Goal: Information Seeking & Learning: Compare options

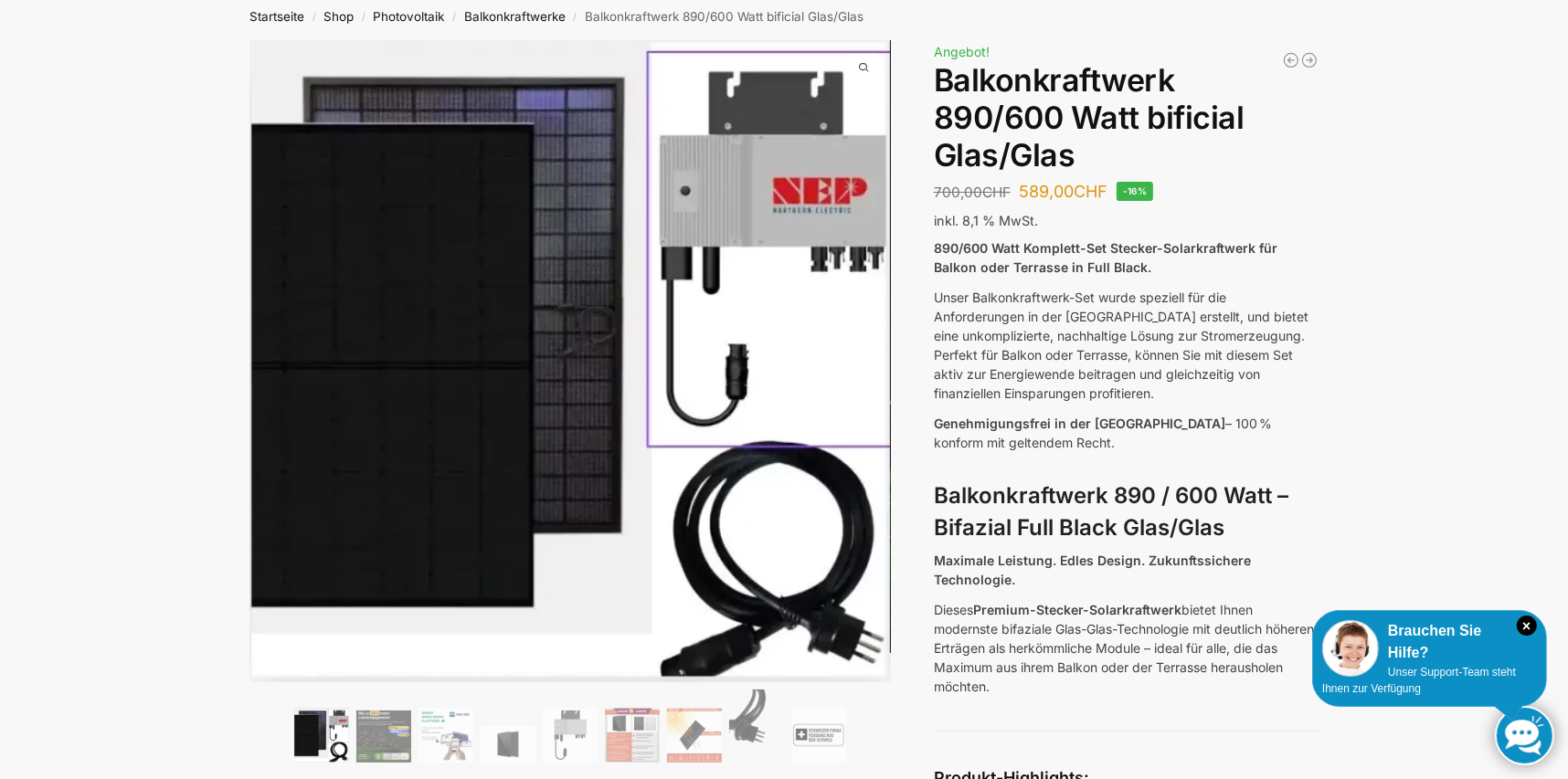
scroll to position [183, 0]
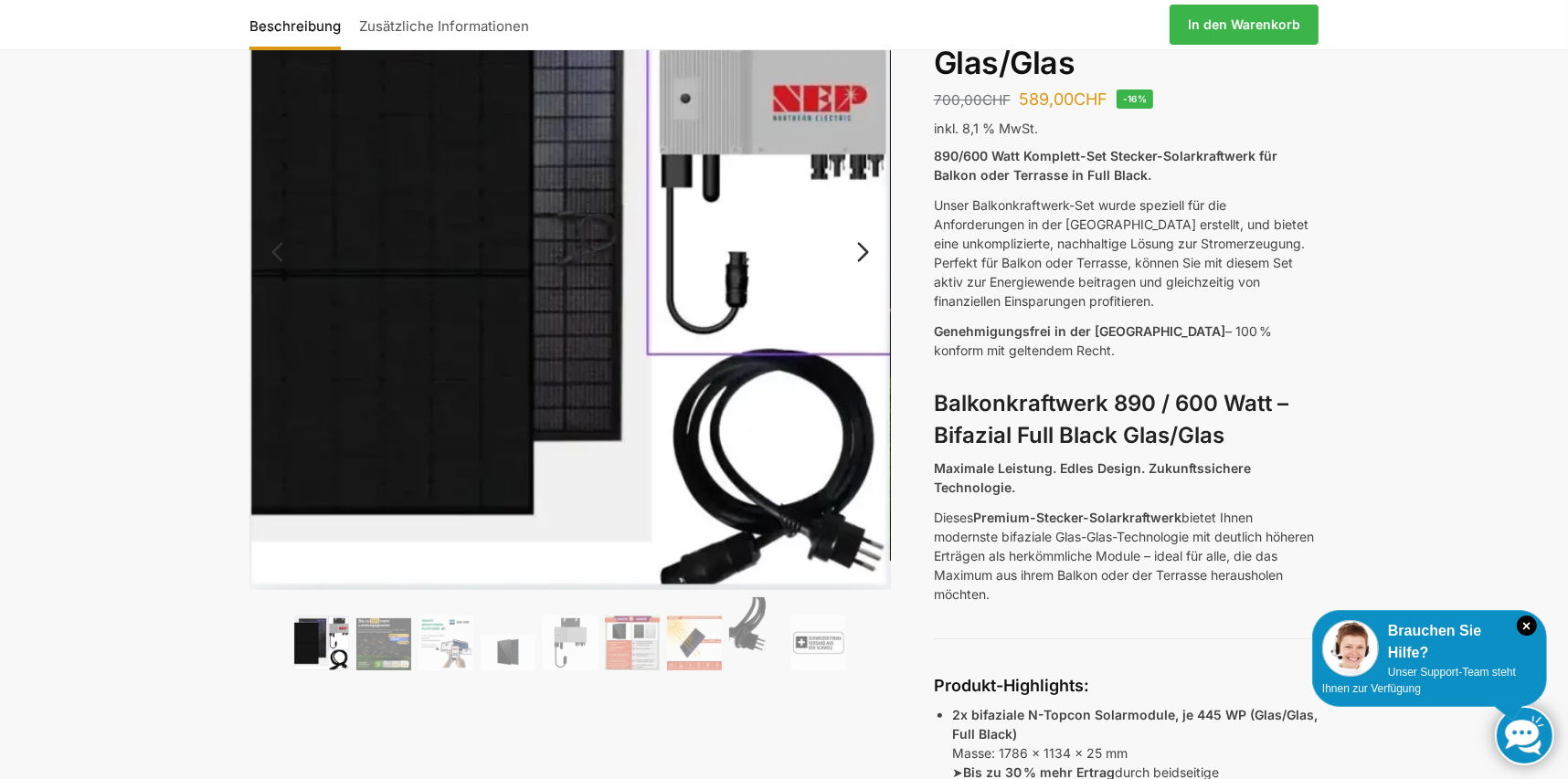
click at [864, 252] on link "Next" at bounding box center [859, 260] width 61 height 18
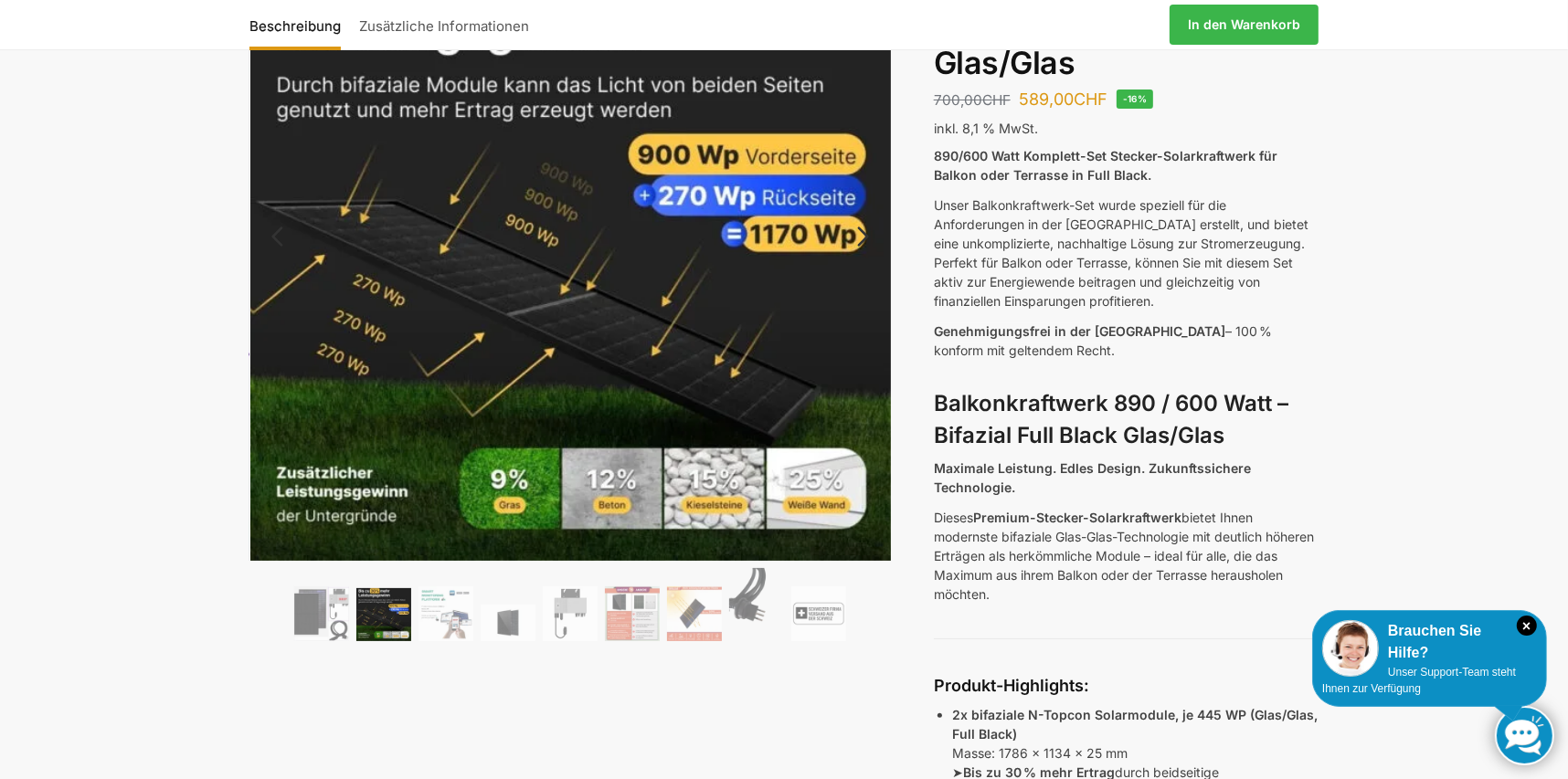
click at [864, 247] on link "Next" at bounding box center [859, 245] width 61 height 18
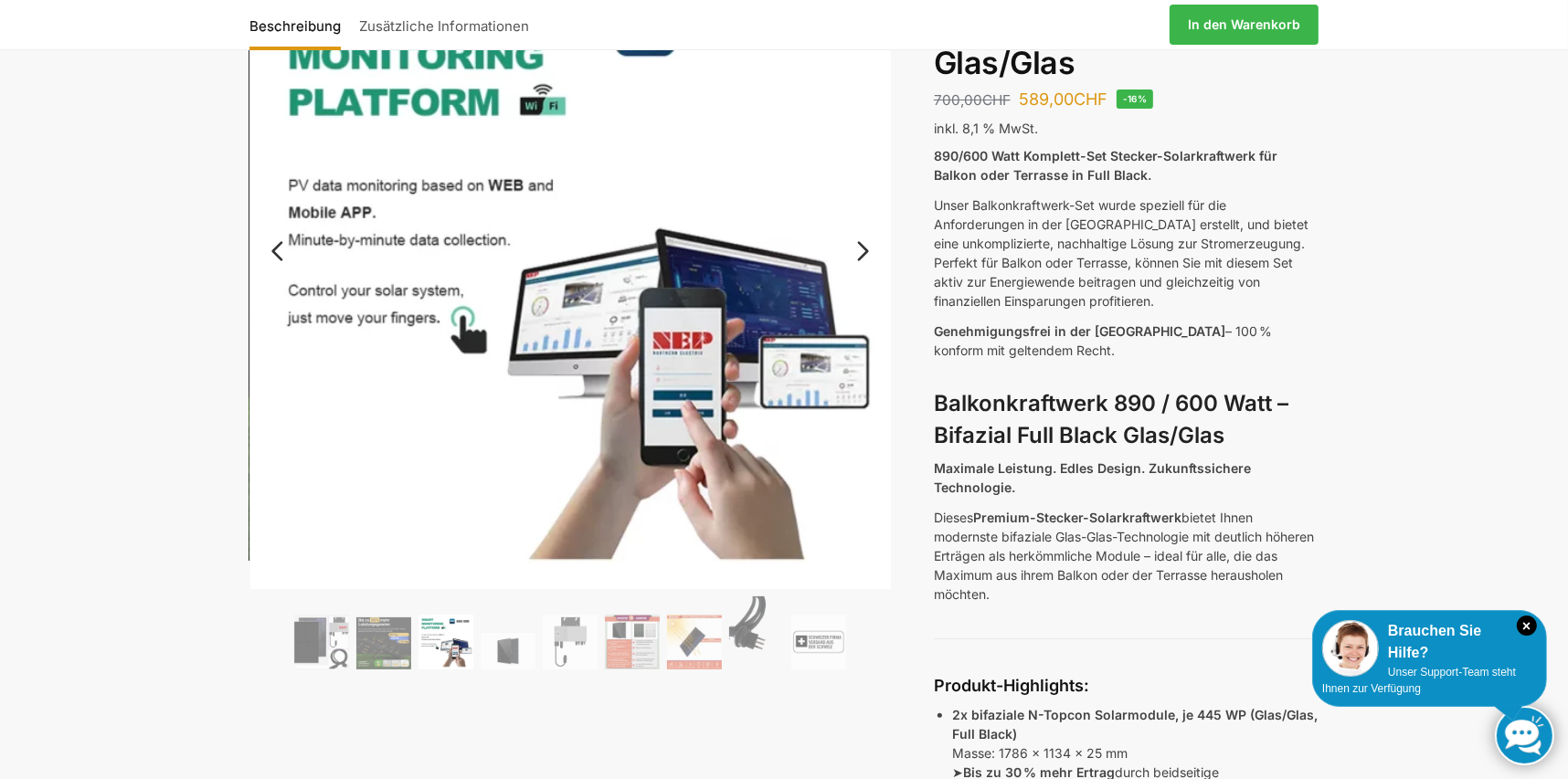
click at [864, 251] on link "Next" at bounding box center [859, 259] width 61 height 18
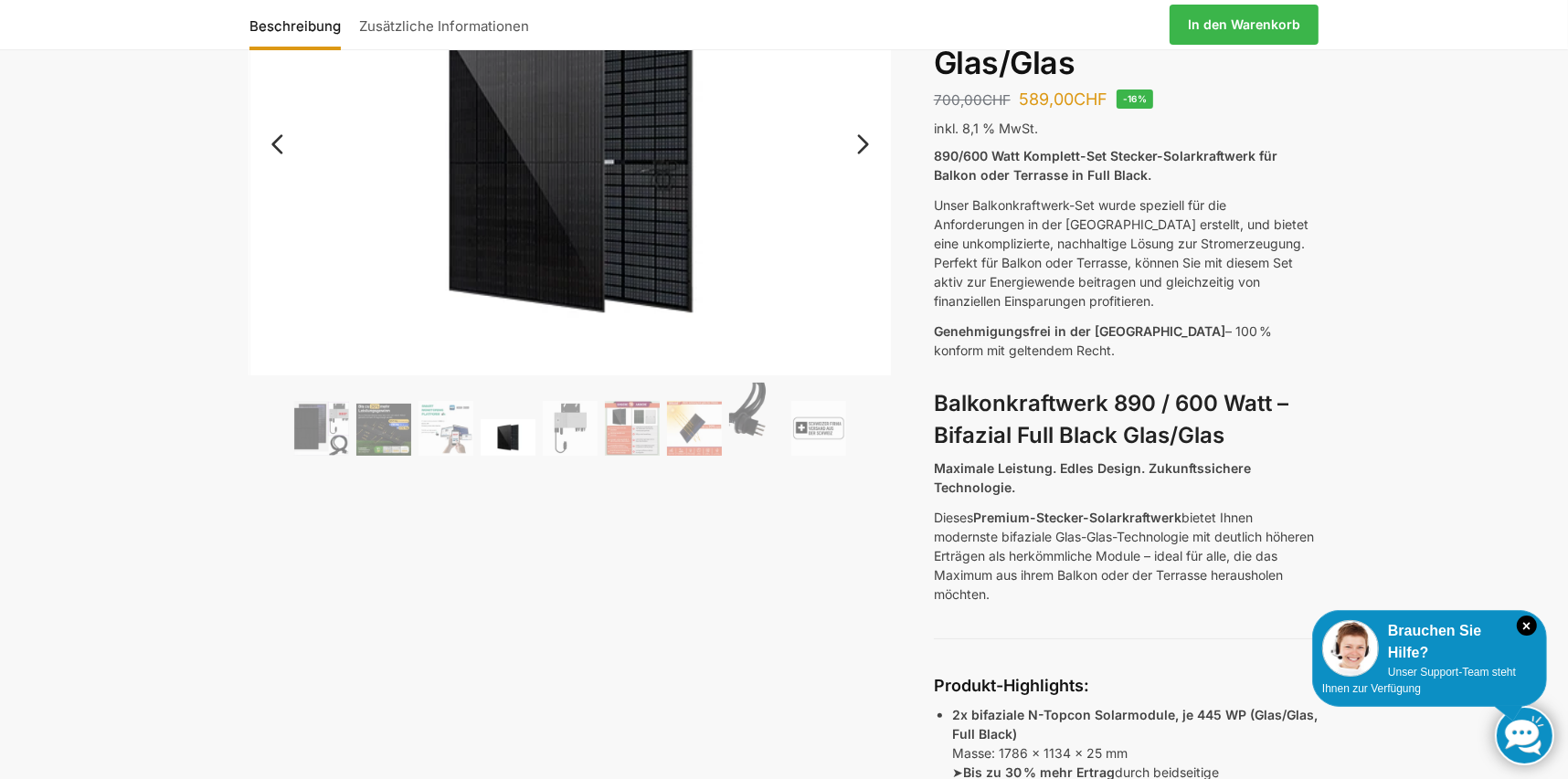
click at [855, 151] on link "Next" at bounding box center [859, 153] width 61 height 18
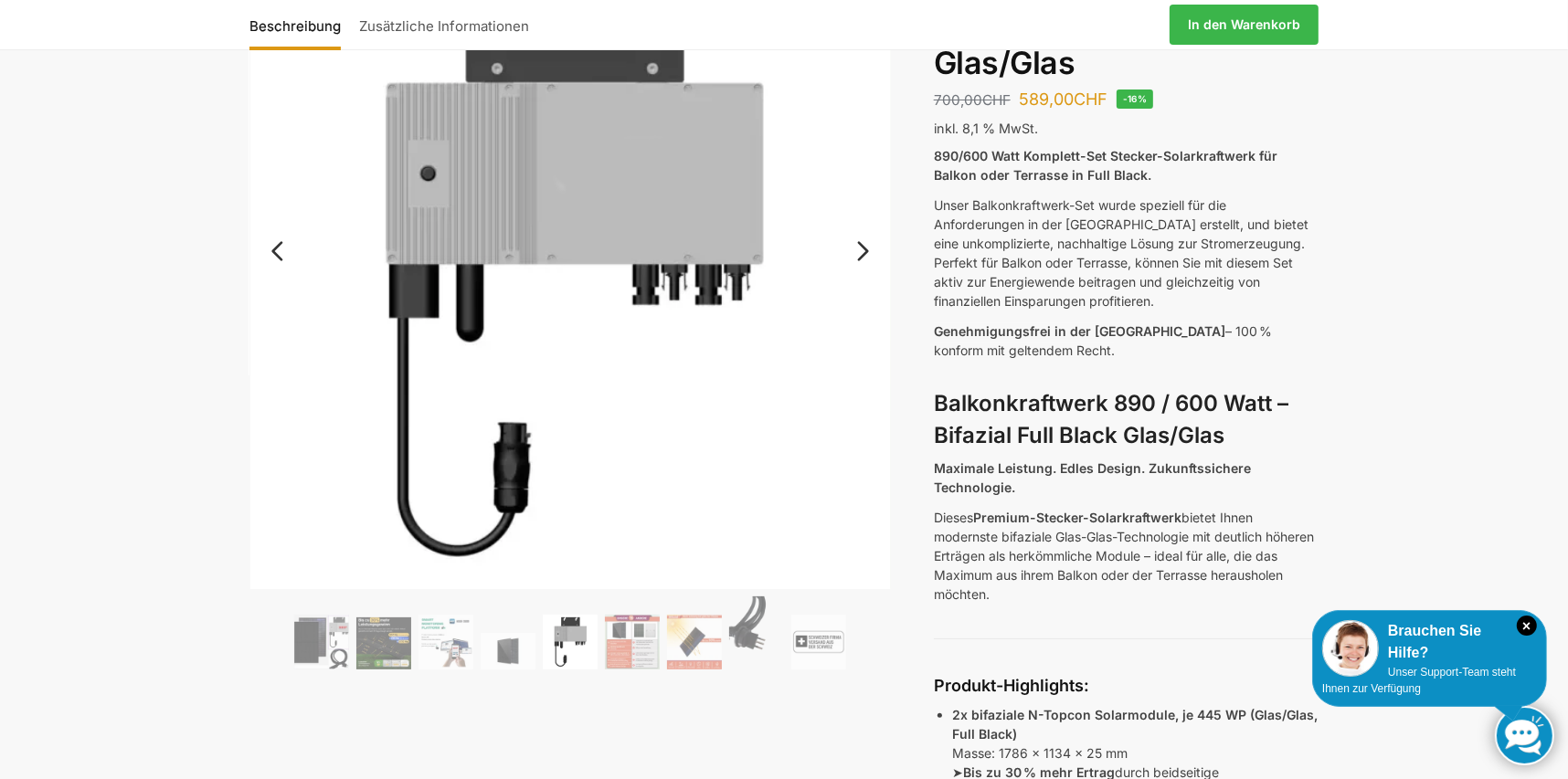
click at [855, 251] on link "Next" at bounding box center [859, 259] width 61 height 18
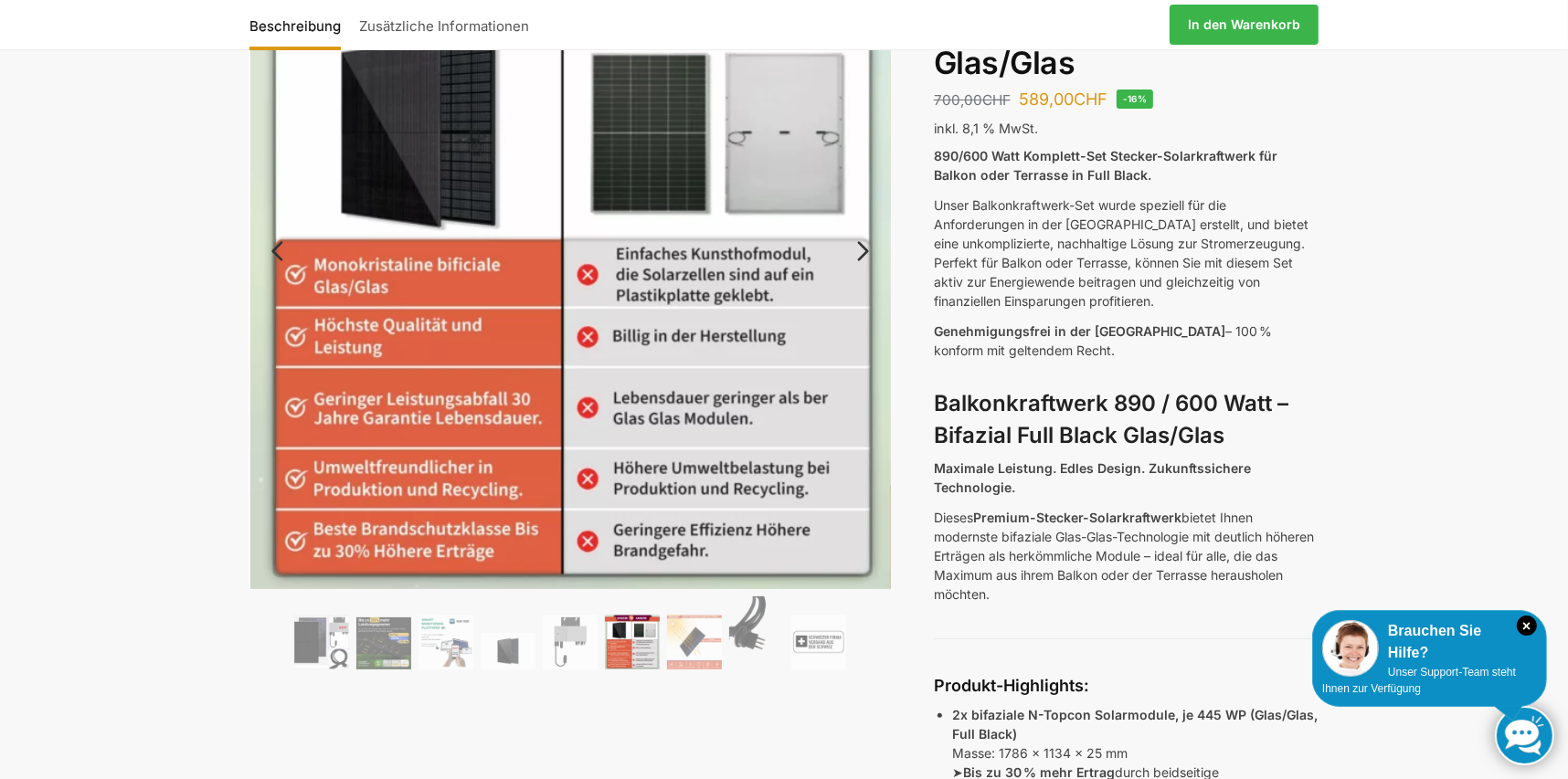
click at [855, 251] on link "Next" at bounding box center [859, 259] width 61 height 18
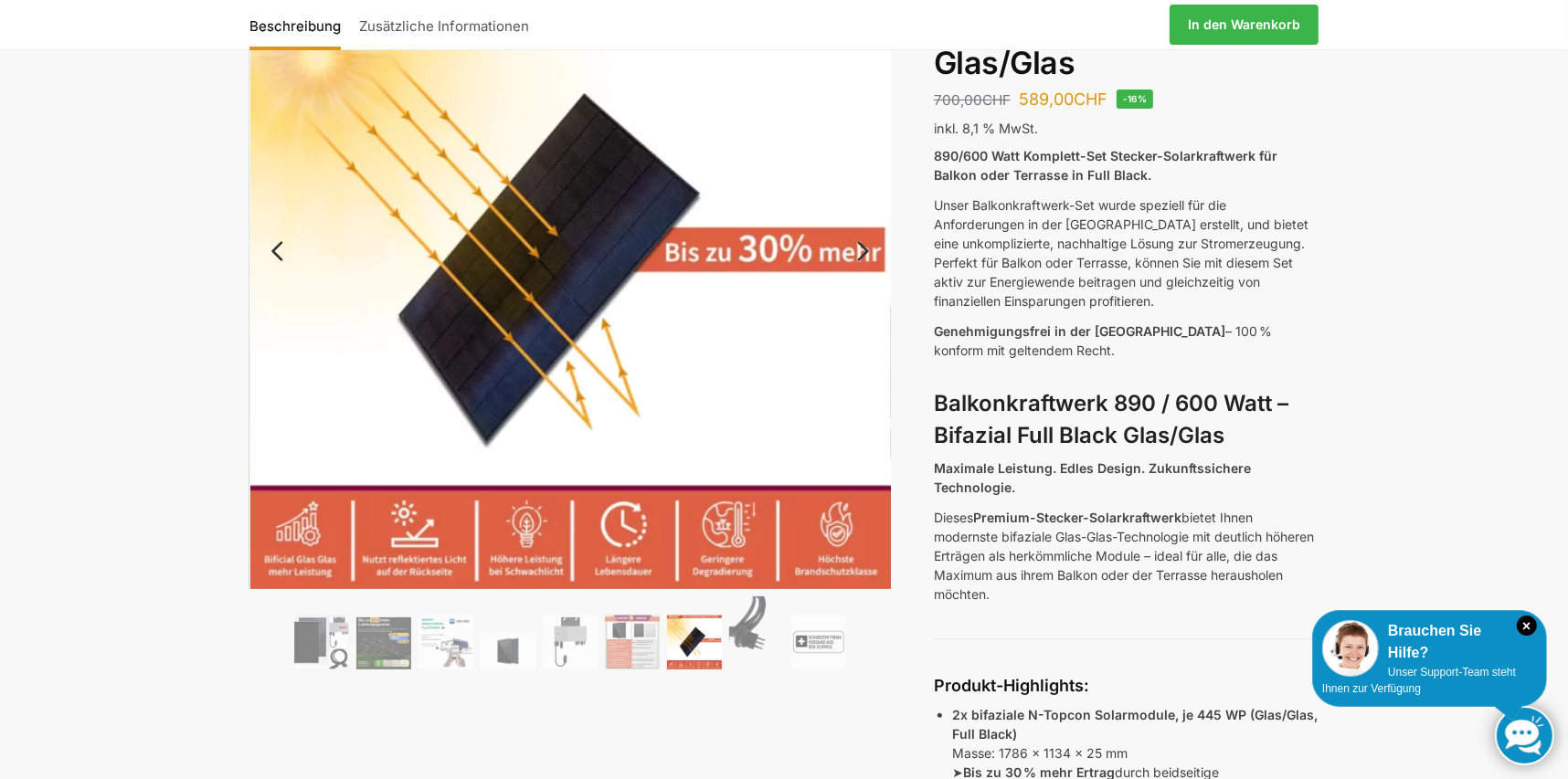
click at [855, 251] on link "Next" at bounding box center [859, 259] width 61 height 18
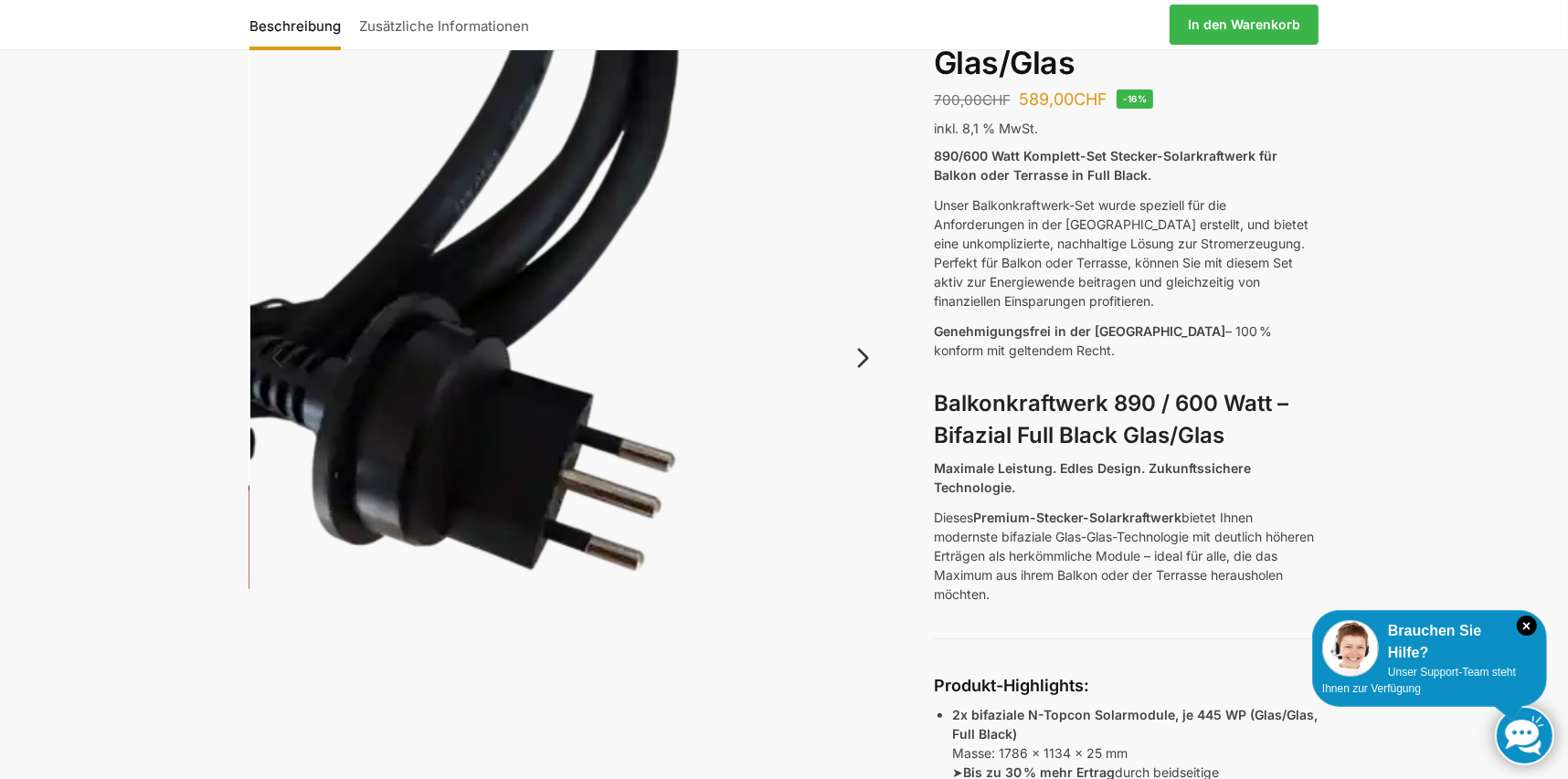
click at [869, 358] on link "Next" at bounding box center [859, 367] width 61 height 18
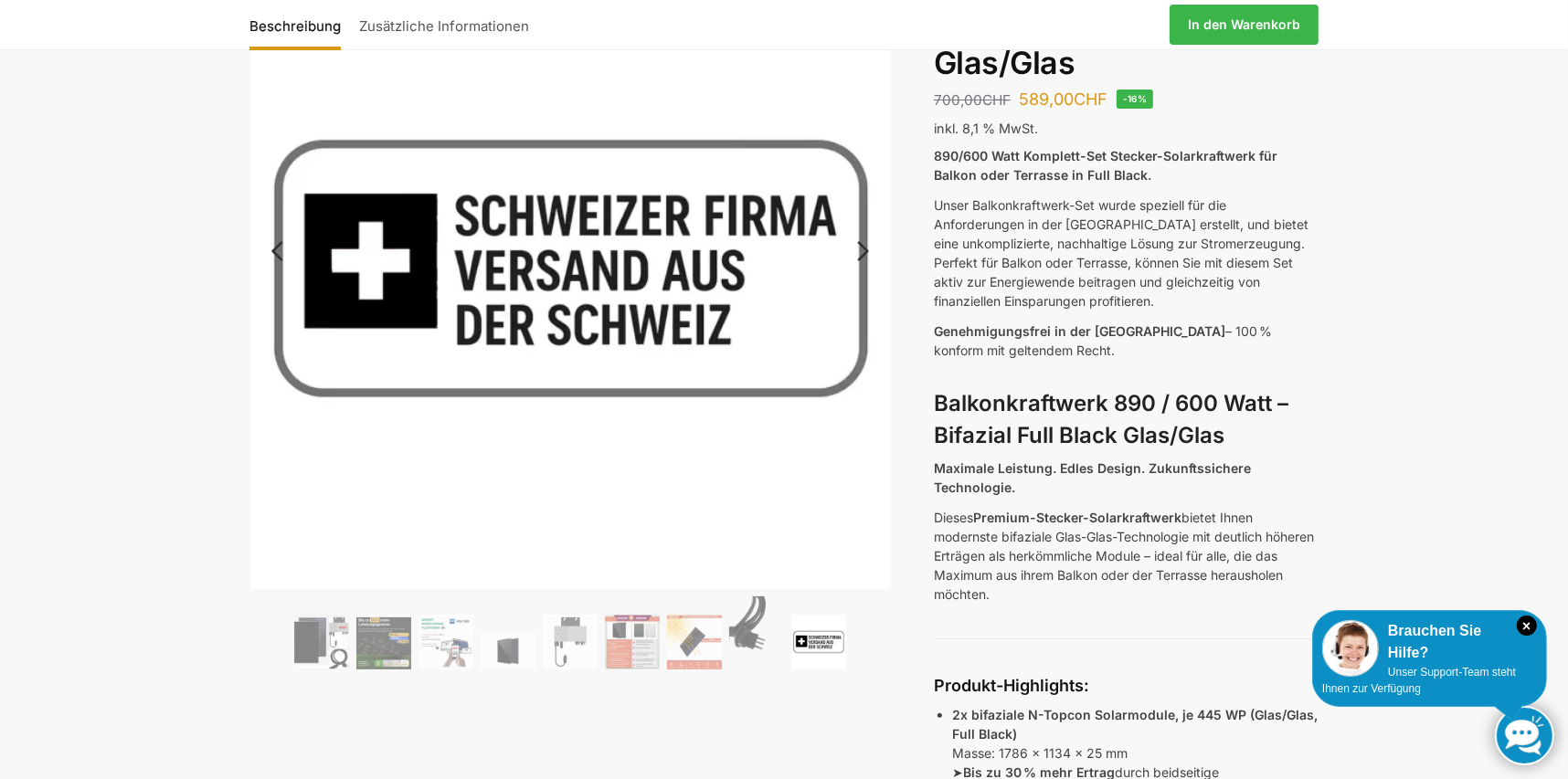
click at [864, 251] on link "Next" at bounding box center [859, 259] width 61 height 18
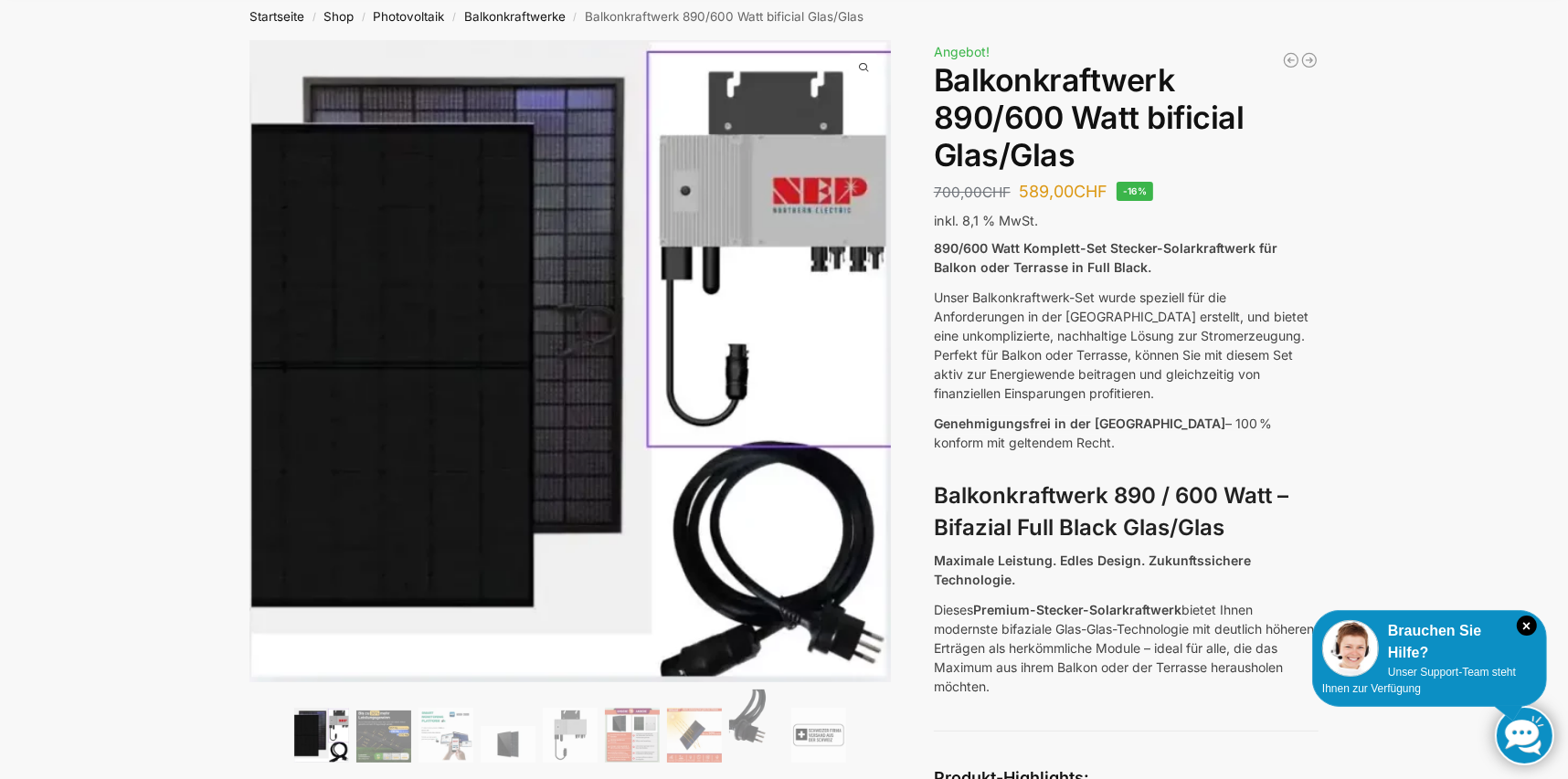
scroll to position [0, 0]
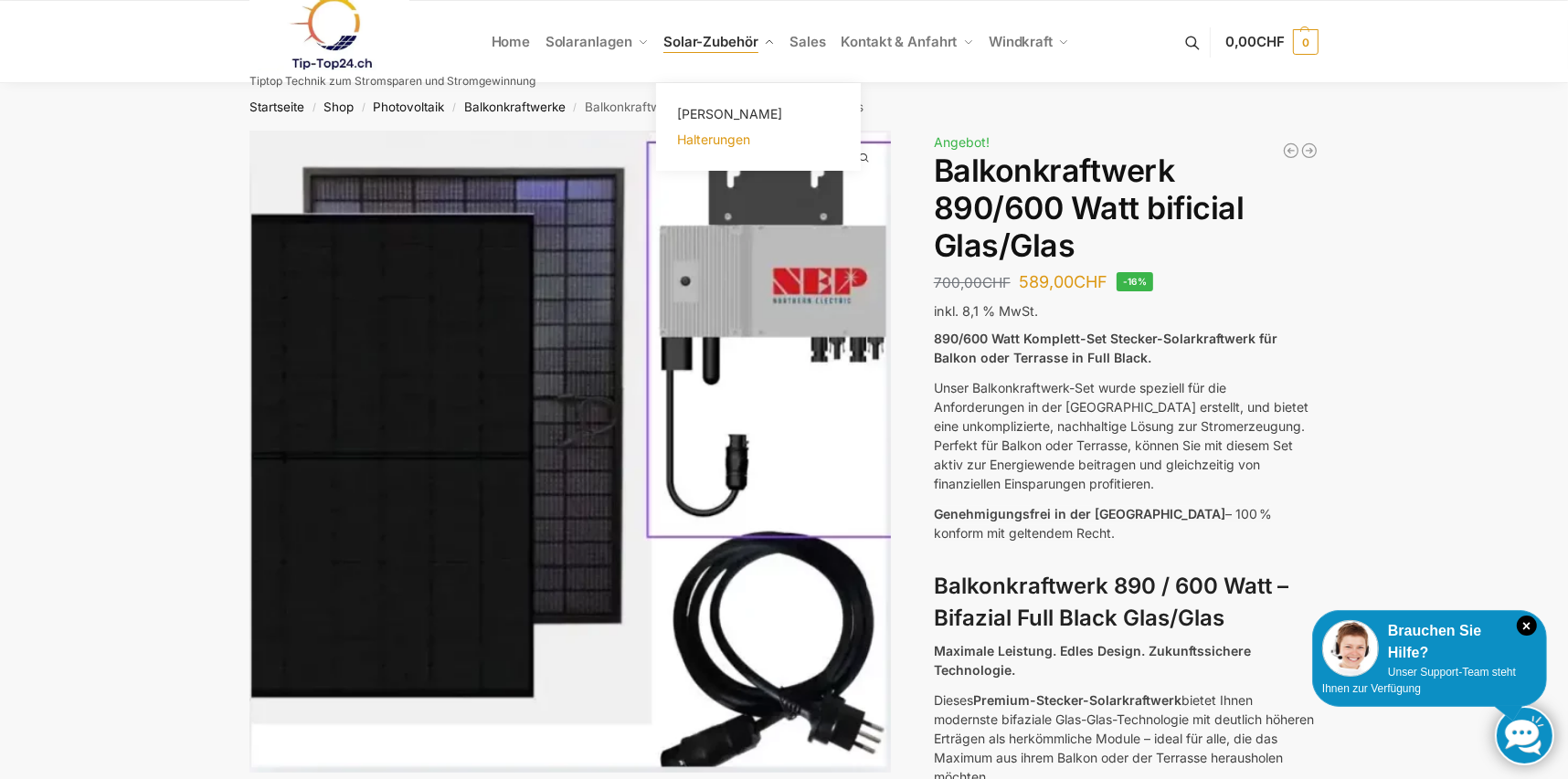
click at [689, 142] on span "Halterungen" at bounding box center [713, 139] width 73 height 15
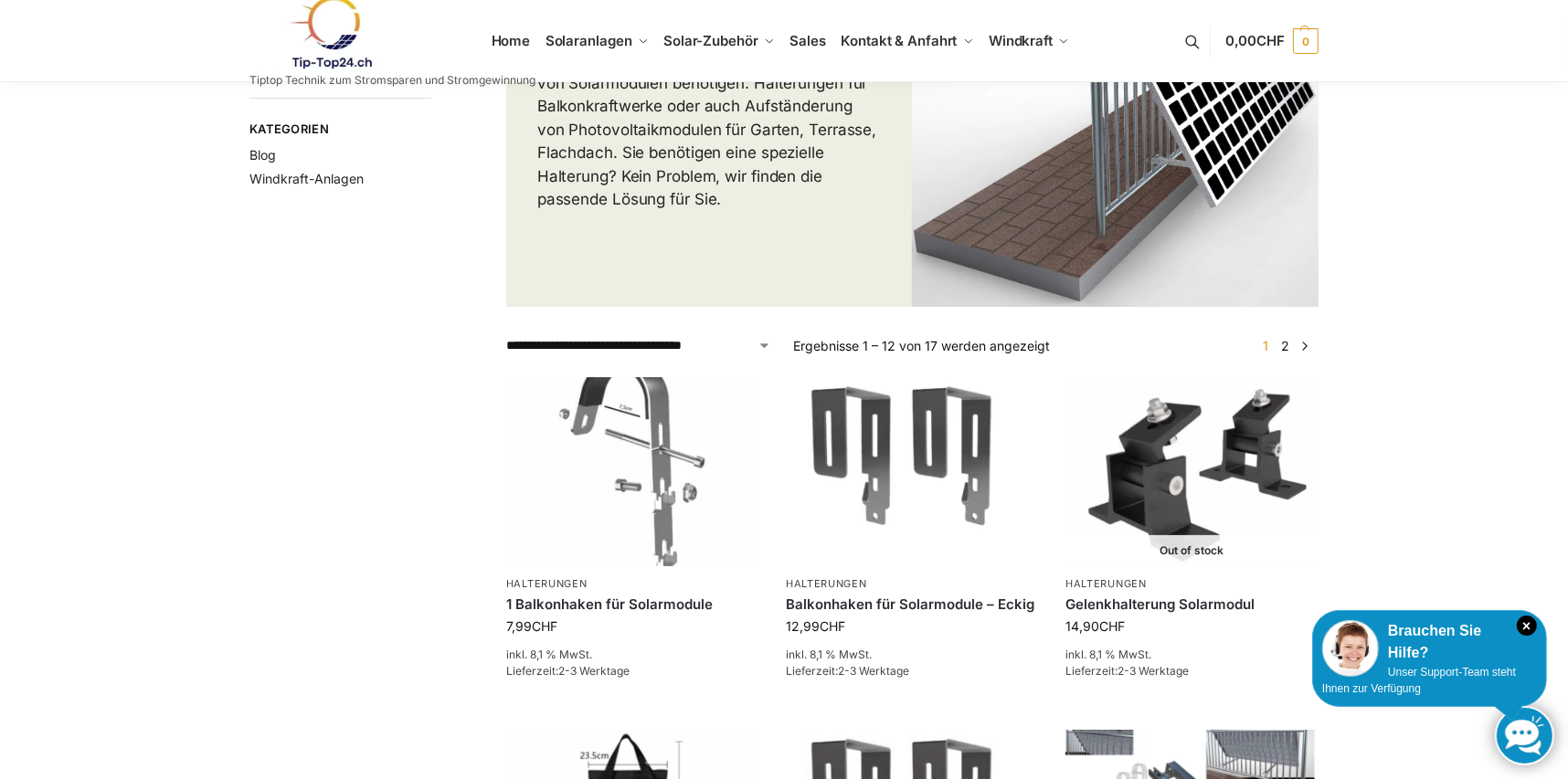
scroll to position [273, 0]
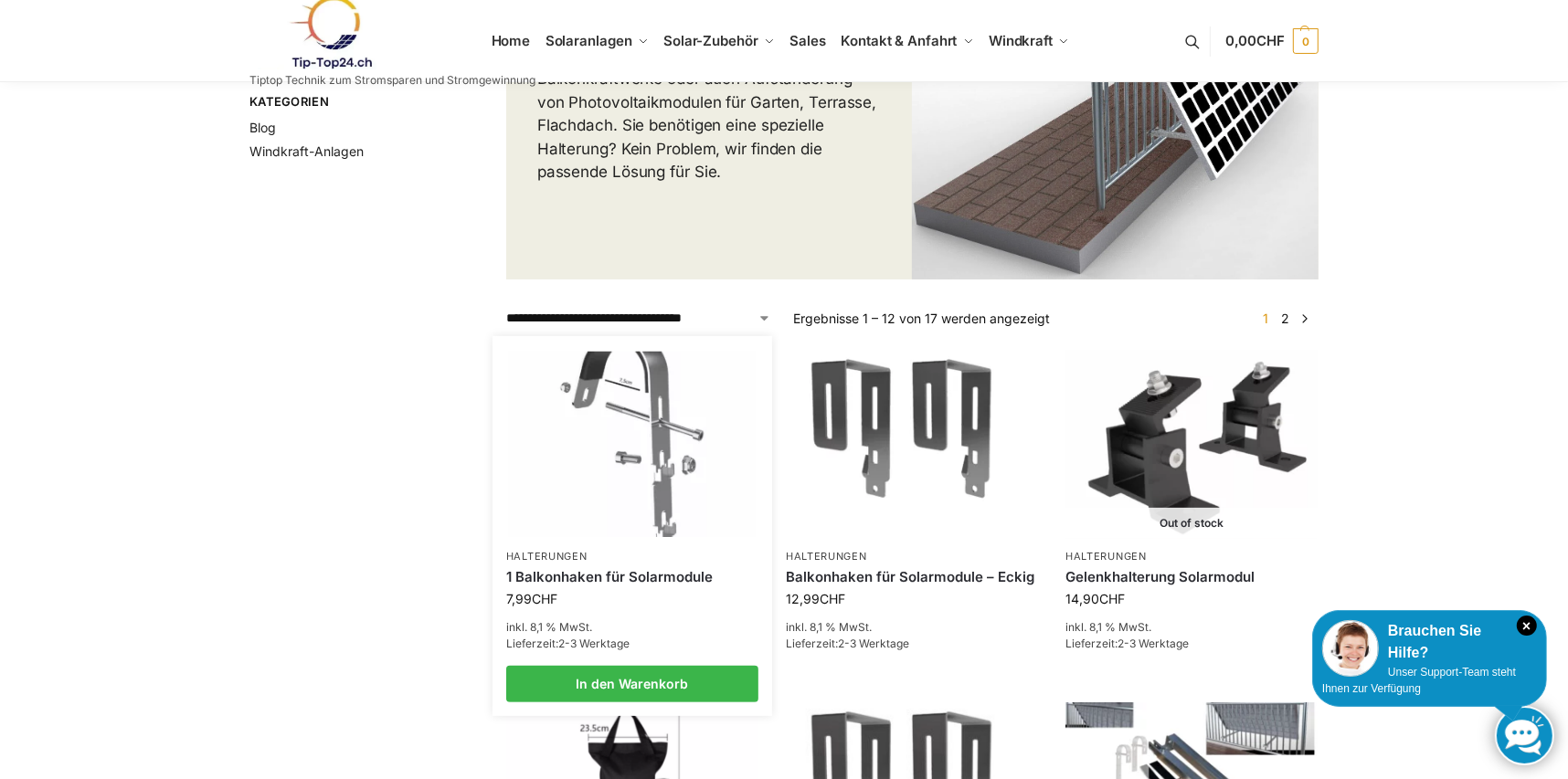
click at [661, 421] on img at bounding box center [631, 444] width 247 height 186
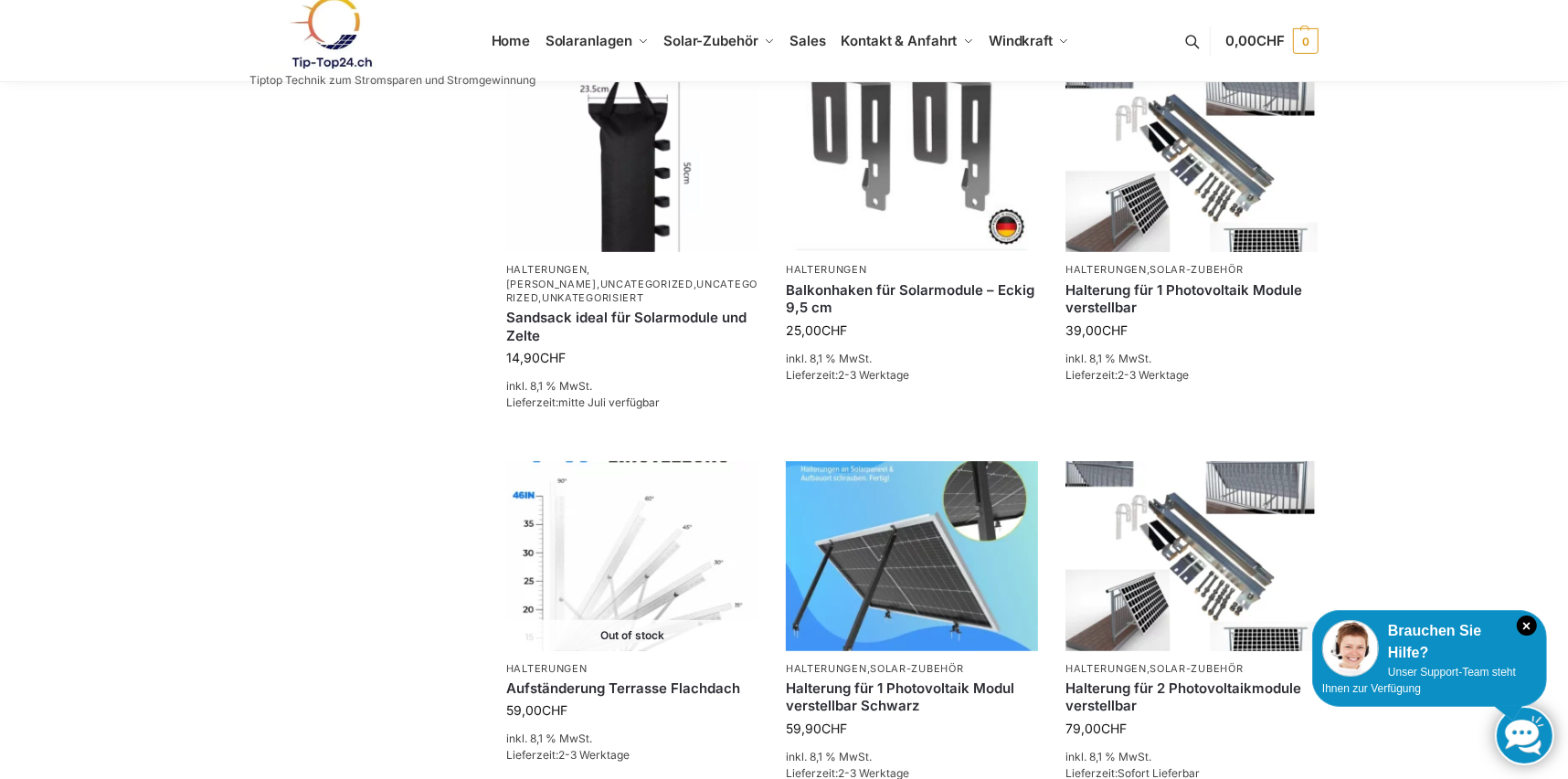
scroll to position [1003, 0]
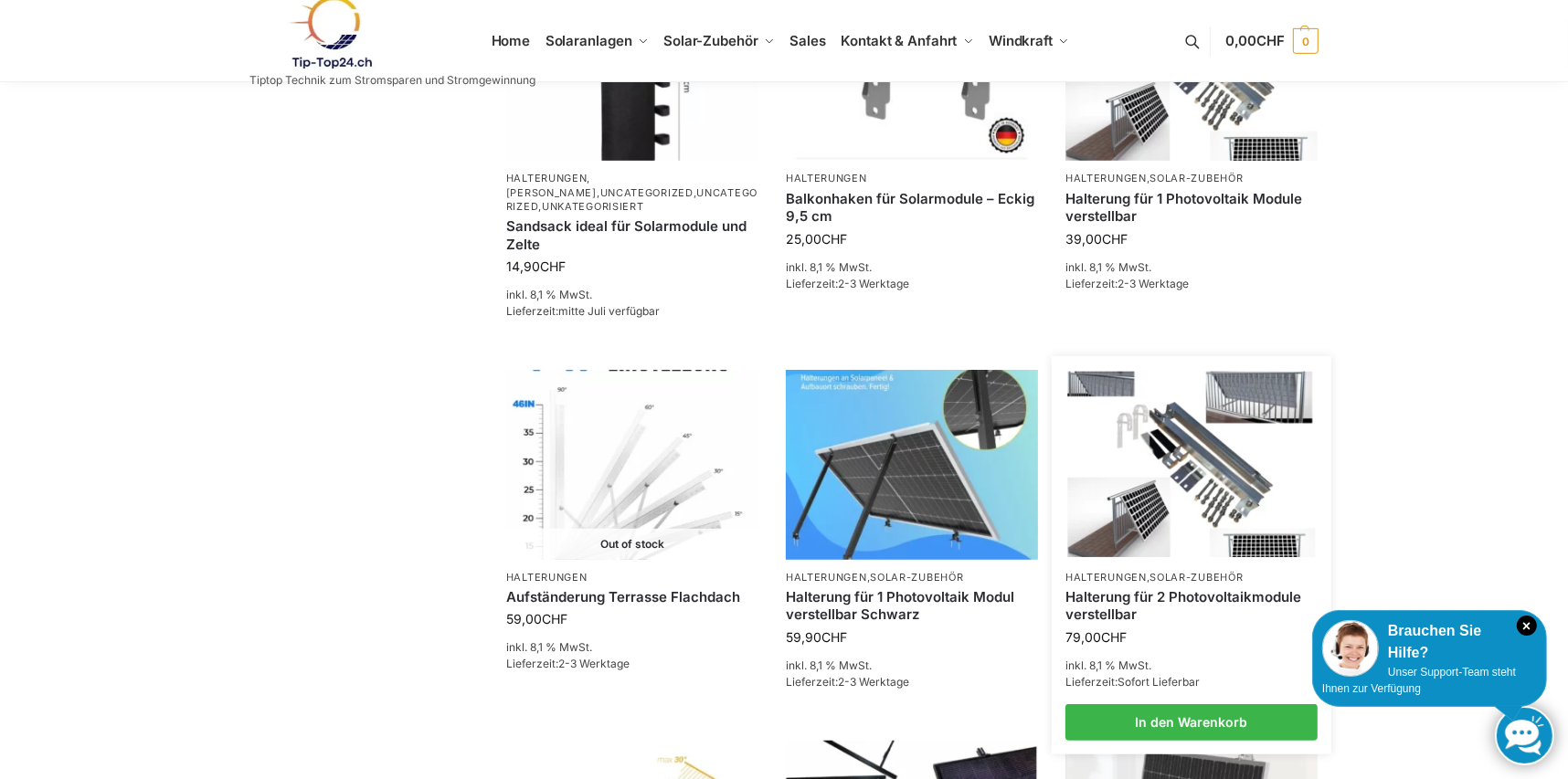
click at [1185, 505] on img at bounding box center [1192, 464] width 247 height 186
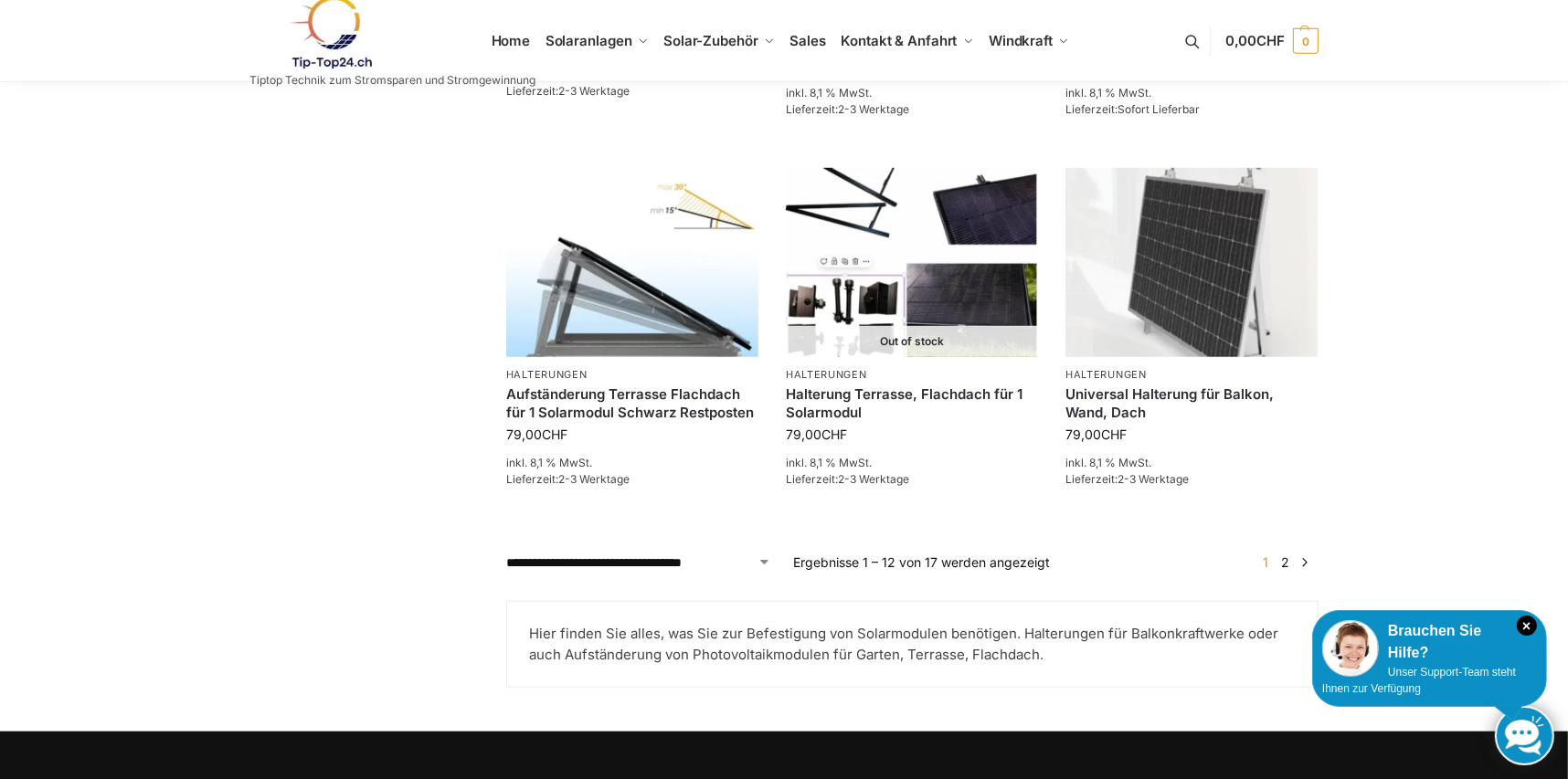
scroll to position [1643, 0]
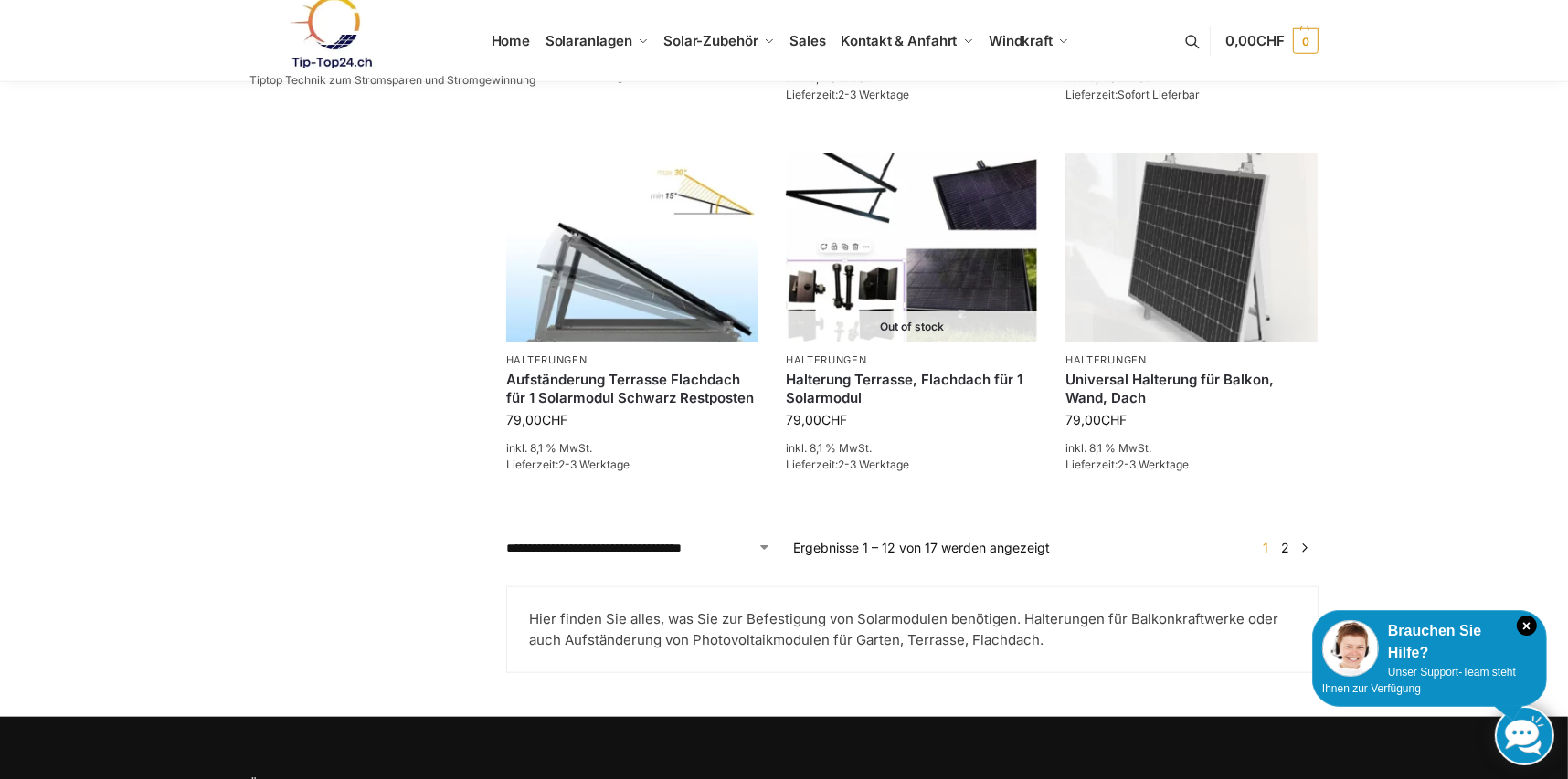
click at [1285, 550] on link "2" at bounding box center [1286, 547] width 17 height 15
